Goal: Task Accomplishment & Management: Manage account settings

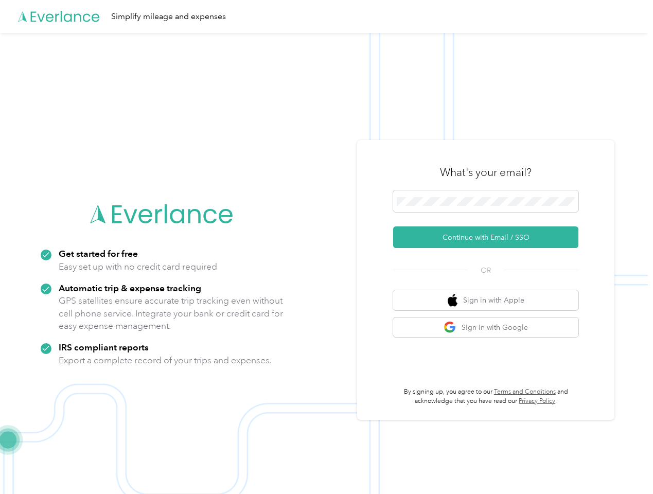
click at [326, 247] on img at bounding box center [324, 280] width 648 height 494
click at [326, 16] on div "Simplify mileage and expenses" at bounding box center [324, 16] width 648 height 33
click at [490, 237] on button "Continue with Email / SSO" at bounding box center [485, 238] width 185 height 22
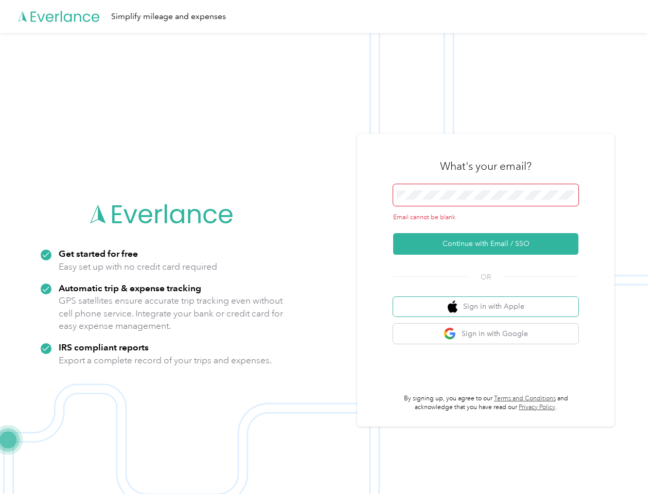
click at [490, 300] on button "Sign in with Apple" at bounding box center [485, 307] width 185 height 20
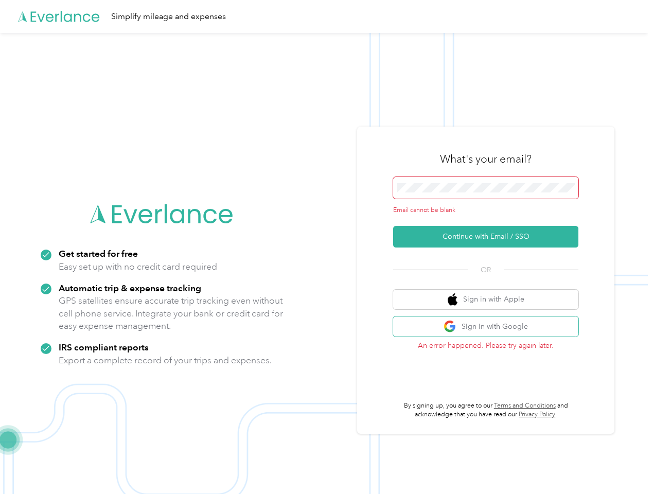
click at [490, 327] on button "Sign in with Google" at bounding box center [485, 327] width 185 height 20
